Goal: Task Accomplishment & Management: Use online tool/utility

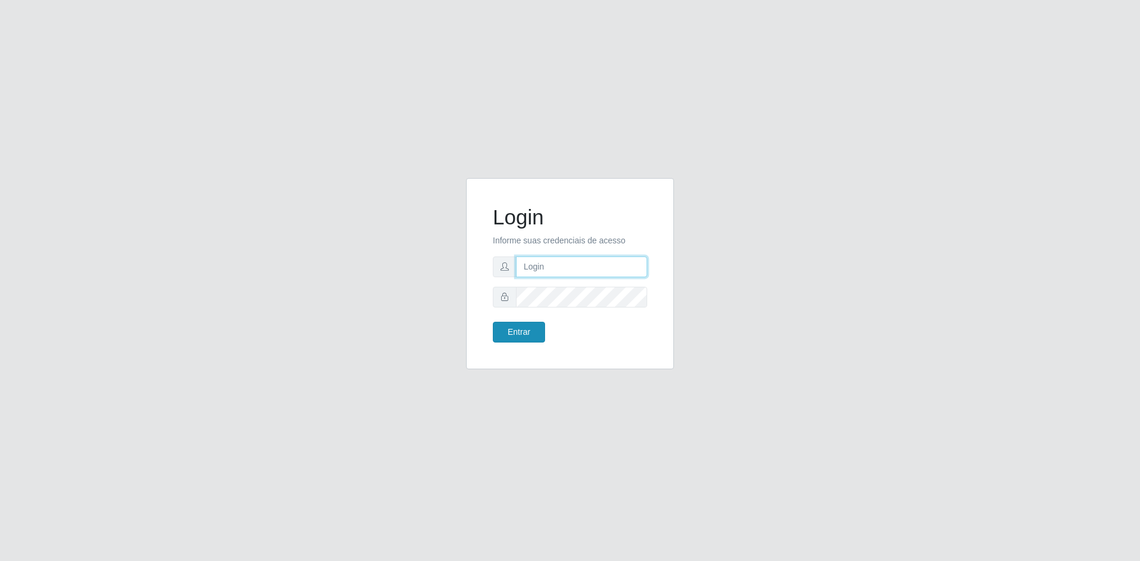
type input "[EMAIL_ADDRESS][DOMAIN_NAME]"
click at [515, 324] on button "Entrar" at bounding box center [519, 332] width 52 height 21
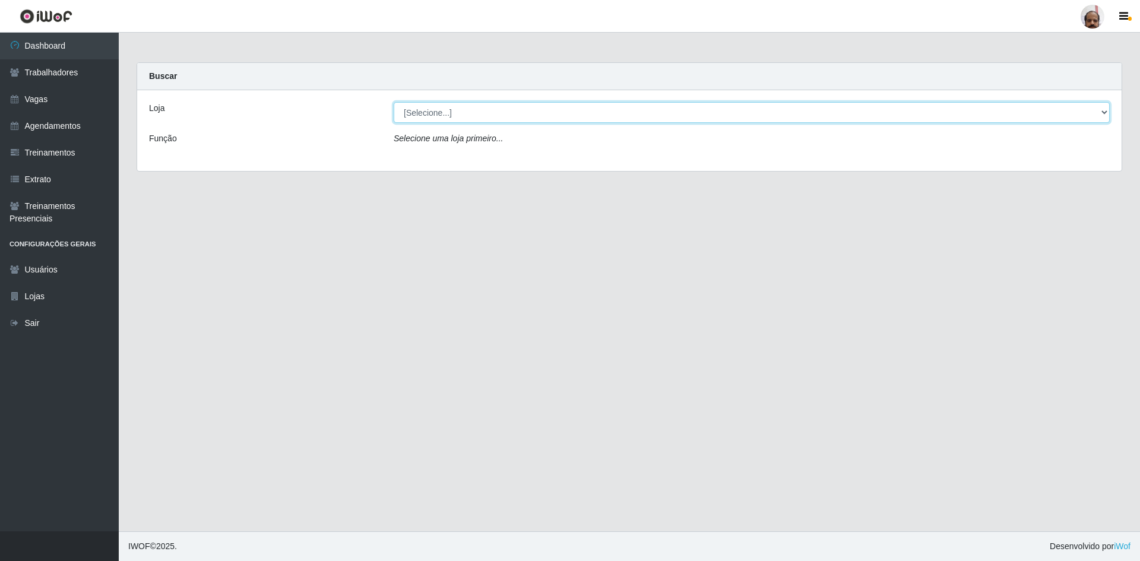
click at [540, 115] on select "[Selecione...] Mar Vermelho - Loja 05" at bounding box center [752, 112] width 716 height 21
select select "252"
click at [394, 102] on select "[Selecione...] Mar Vermelho - Loja 05" at bounding box center [752, 112] width 716 height 21
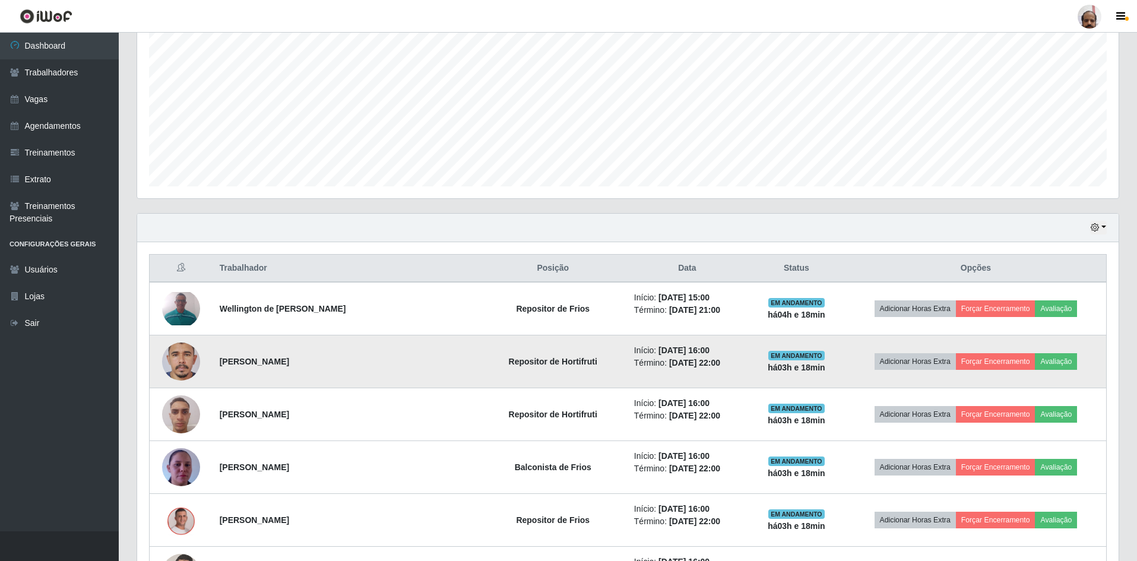
scroll to position [59, 0]
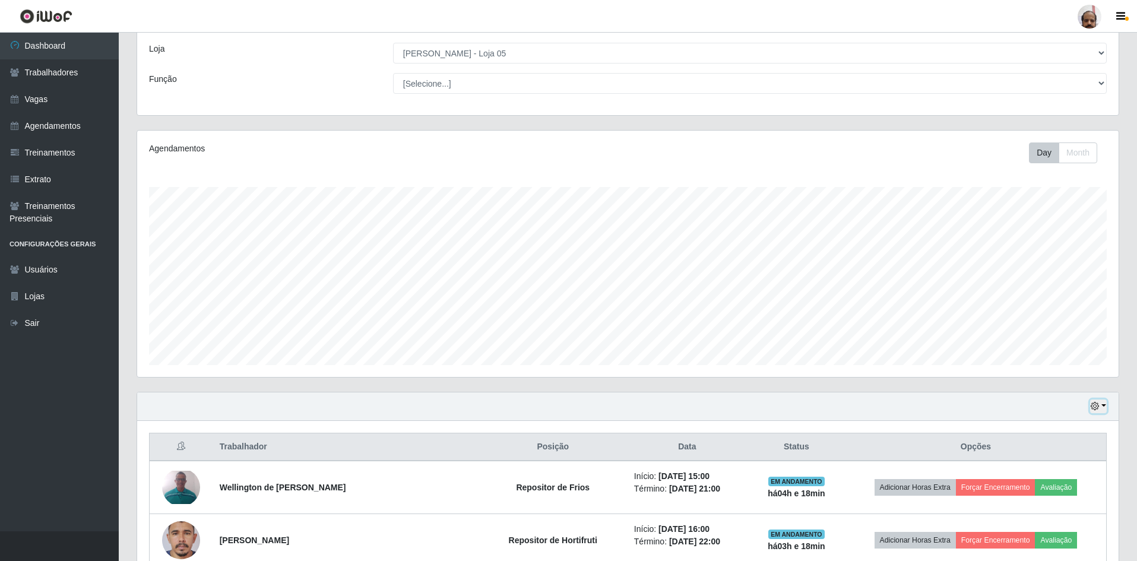
click at [1093, 405] on icon "button" at bounding box center [1095, 406] width 8 height 8
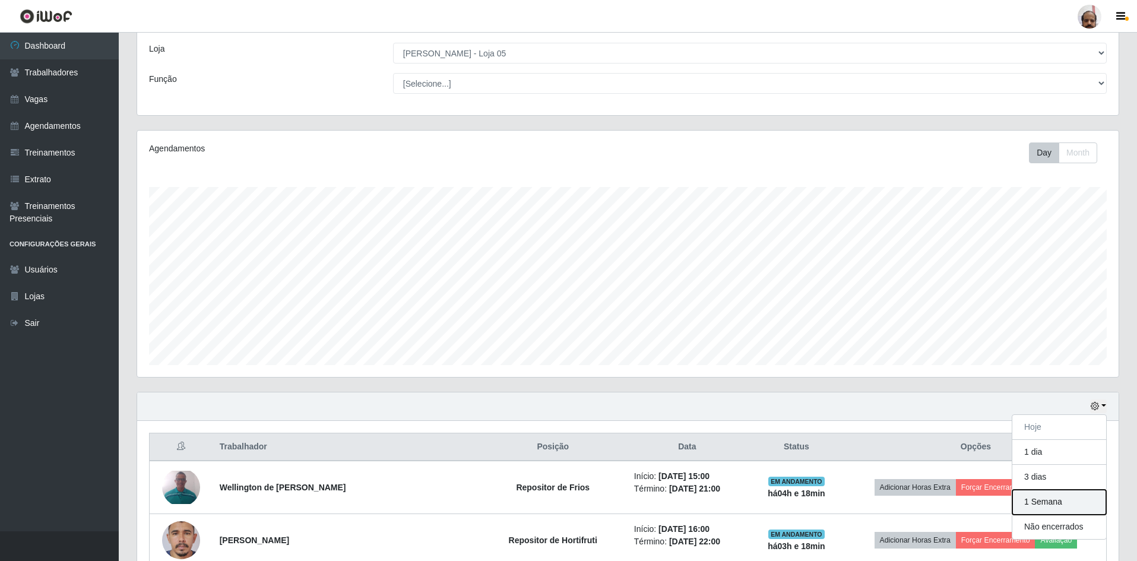
click at [1049, 506] on button "1 Semana" at bounding box center [1060, 502] width 94 height 25
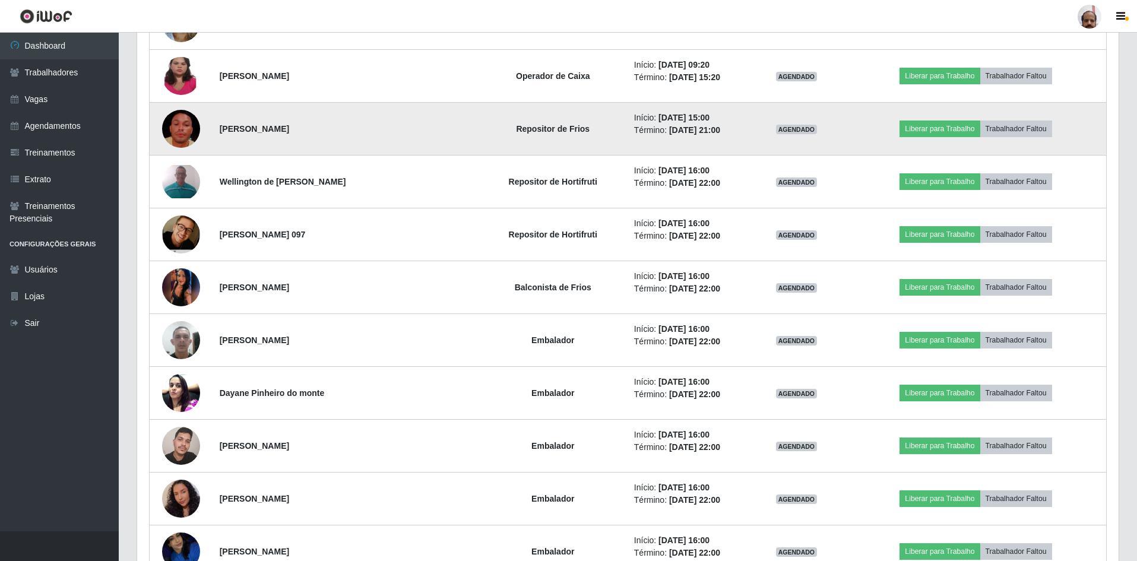
scroll to position [3741, 0]
